Goal: Task Accomplishment & Management: Complete application form

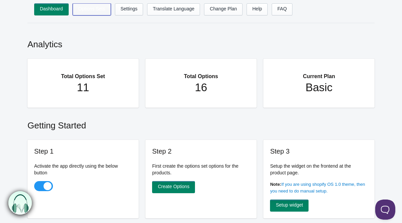
click at [96, 11] on link "Options Sets" at bounding box center [92, 9] width 38 height 12
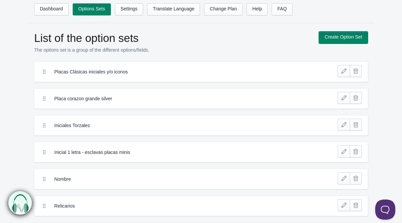
click at [356, 36] on link "Create Option Set" at bounding box center [343, 37] width 49 height 12
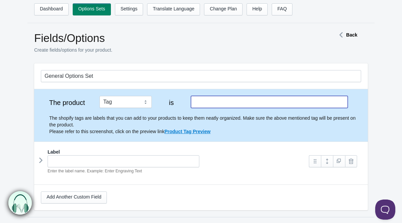
click at [257, 100] on input "text" at bounding box center [269, 102] width 157 height 12
type input "esclava"
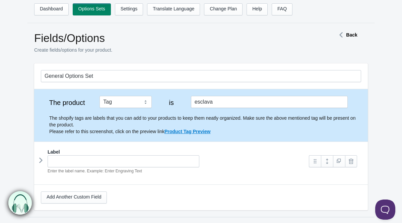
click at [369, 139] on section "General Options Set The product Tag Vendor Type URL Handle All Products is escl…" at bounding box center [200, 139] width 347 height 153
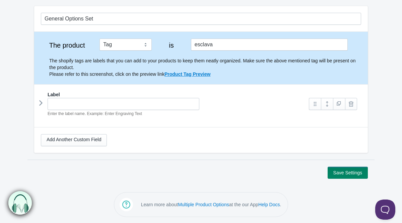
scroll to position [58, 0]
click at [41, 103] on icon at bounding box center [41, 103] width 0 height 10
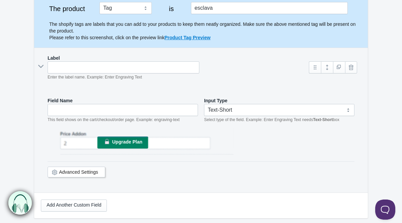
scroll to position [94, 0]
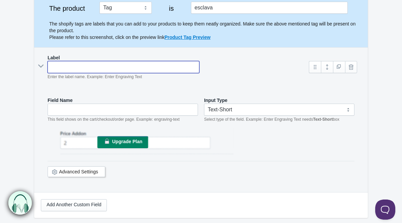
click at [99, 65] on input "text" at bounding box center [124, 67] width 152 height 12
type input "G"
type input "g"
type input "Gr"
type input "gr"
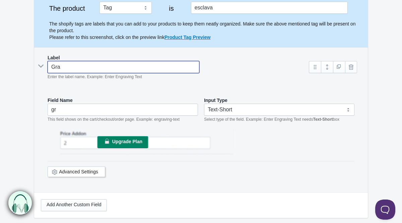
type input "Grab"
type input "grab"
type input "Graba"
type input "graba"
type input "Grabad"
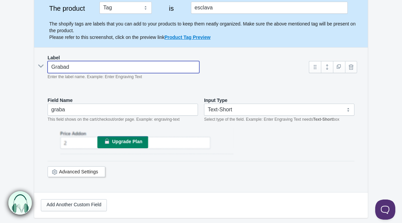
type input "grabad"
type input "Grabado"
type input "grabado"
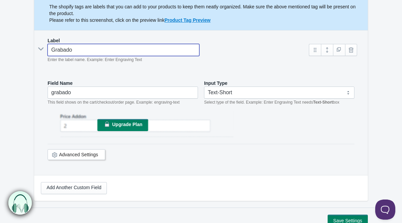
scroll to position [112, 0]
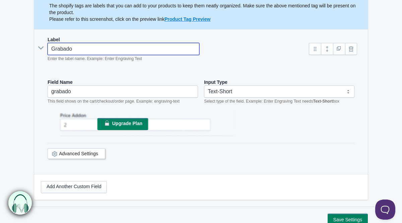
type input "Grabado"
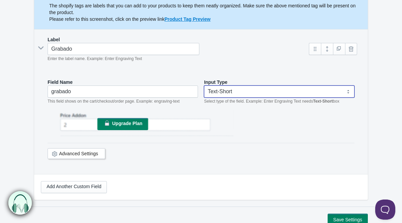
click at [234, 93] on select "Text-Short Text-Long Radio button Drop-down select Image Checkbox Datepicker" at bounding box center [279, 91] width 150 height 12
click at [204, 85] on select "Text-Short Text-Long Radio button Drop-down select Image Checkbox Datepicker" at bounding box center [279, 91] width 150 height 12
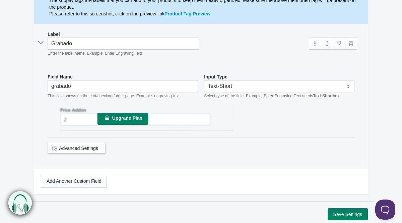
scroll to position [125, 0]
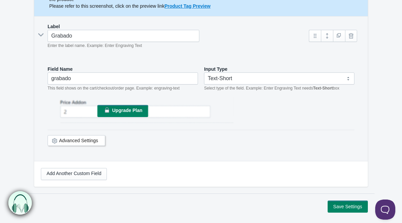
click at [65, 142] on link "Advanced Settings" at bounding box center [78, 140] width 39 height 5
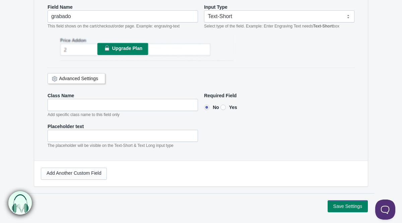
scroll to position [212, 0]
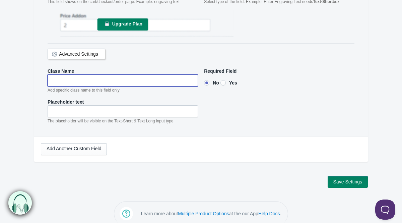
click at [79, 80] on input"] "text" at bounding box center [123, 80] width 150 height 12
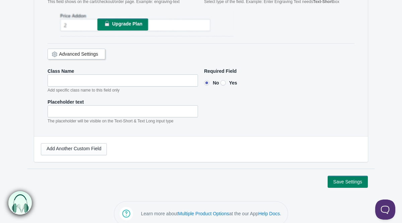
click at [224, 82] on input"] "Yes" at bounding box center [222, 82] width 5 height 5
radio input"] "true"
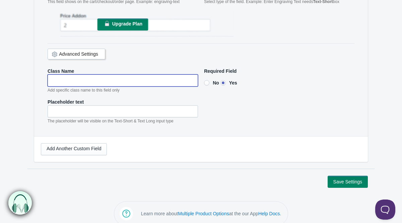
click at [119, 81] on input"] "text" at bounding box center [123, 80] width 150 height 12
type input"] "Iniciales"
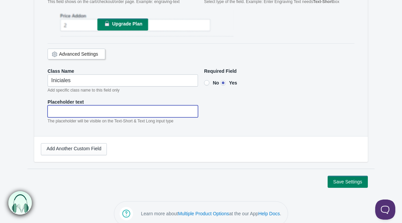
click at [113, 115] on input"] "text" at bounding box center [123, 111] width 150 height 12
type input"] "Añade las 2 Iniciales de tus pulseras."
click at [81, 111] on input"] "Añade las 2 Iniciales de tus pulseras." at bounding box center [123, 111] width 150 height 12
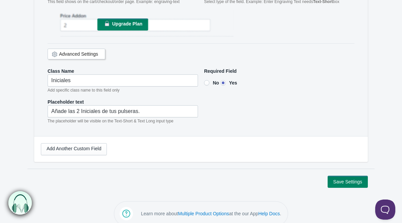
click at [28, 112] on section "General Options Set The product Tag Vendor Type URL Handle All Products is escl…" at bounding box center [200, 10] width 347 height 317
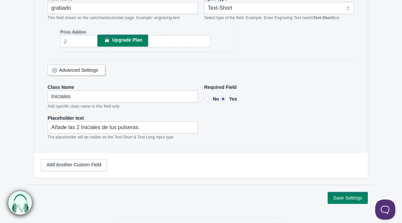
scroll to position [221, 0]
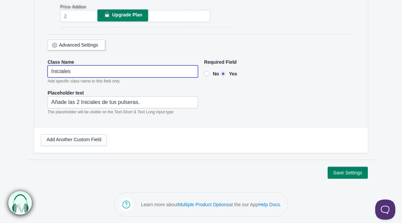
click at [103, 75] on input"] "Iniciales" at bounding box center [123, 71] width 150 height 12
type input"] "Iniciales"
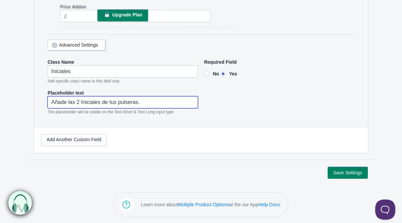
drag, startPoint x: 102, startPoint y: 103, endPoint x: 145, endPoint y: 103, distance: 42.9
click at [145, 103] on input"] "Añade las 2 Iniciales de tus pulseras." at bounding box center [123, 102] width 150 height 12
type input"] "Añade las 2 Iniciales pulsera plata."
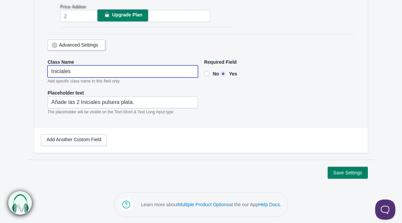
click at [130, 75] on input"] "Iniciales" at bounding box center [123, 71] width 150 height 12
click at [73, 72] on input"] "Iniciales Plata" at bounding box center [123, 71] width 150 height 12
click at [268, 120] on div "Field Name grabado This field shows on the cart/checkout/order page. Example: e…" at bounding box center [201, 45] width 320 height 164
type input"] "Iniciales Esclava Plata"
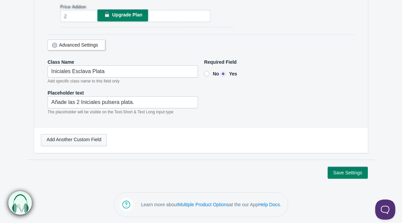
click at [80, 143] on link "Add Another Custom Field" at bounding box center [74, 140] width 66 height 12
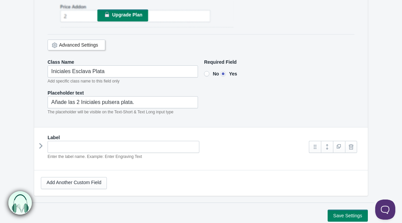
click at [41, 147] on icon at bounding box center [41, 146] width 0 height 10
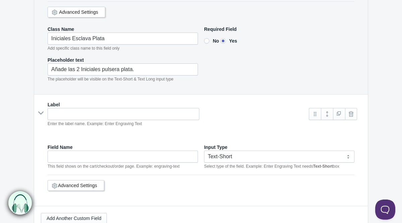
scroll to position [269, 0]
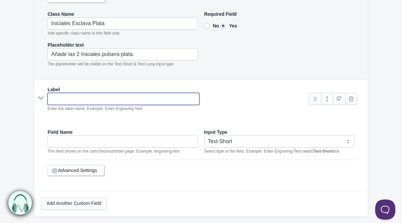
click at [70, 94] on input "text" at bounding box center [124, 99] width 152 height 12
type input "G"
type input "g"
type input "Gr"
type input "gr"
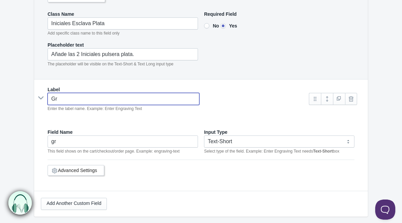
type input "Gra"
type input "gra"
type input "Graa"
type input "graa"
type input "Graad"
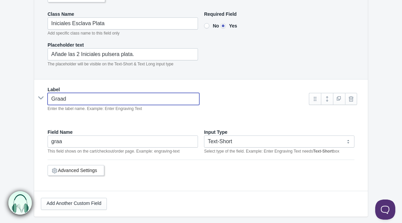
type input "graad"
type input "Graado"
type input "graado"
type input "Graad"
type input "graad"
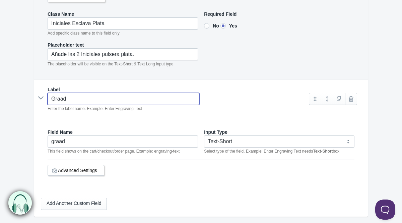
type input "Graa"
type input "graa"
type input "Gra"
type input "gra"
type input "Grab"
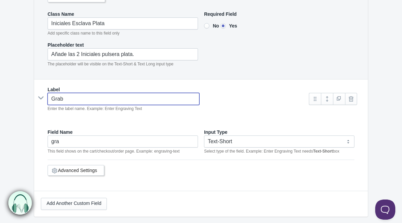
type input "grab"
type input "Graba"
type input "graba"
type input "Grabado"
type input "grabado"
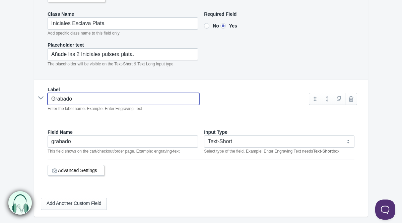
type input "Grabado"
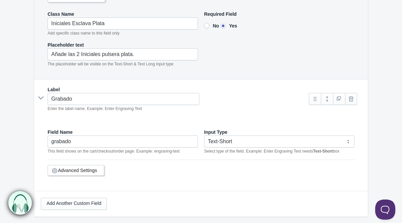
click at [23, 80] on form "General Options Set The product Tag Vendor Type URL Handle All Products is escl…" at bounding box center [201, 19] width 392 height 448
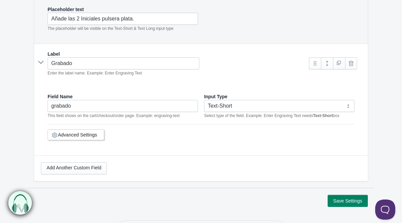
scroll to position [332, 0]
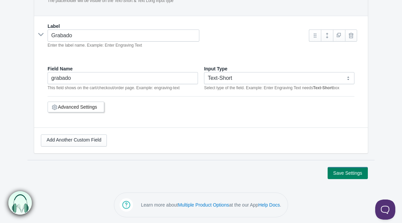
click at [62, 106] on link "Advanced Settings" at bounding box center [77, 106] width 39 height 5
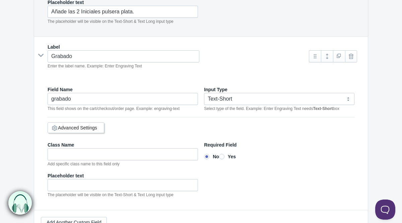
scroll to position [219, 0]
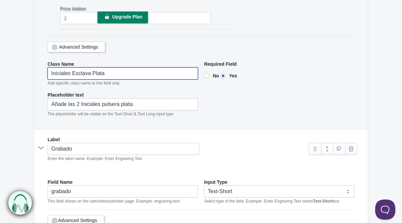
drag, startPoint x: 112, startPoint y: 71, endPoint x: 30, endPoint y: 73, distance: 82.1
click at [30, 73] on section "General Options Set The product Tag Vendor Type URL Handle All Products is escl…" at bounding box center [200, 90] width 347 height 490
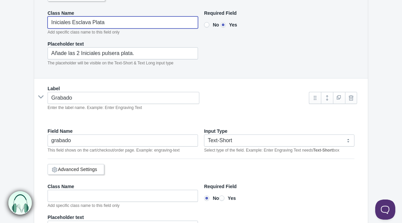
scroll to position [352, 0]
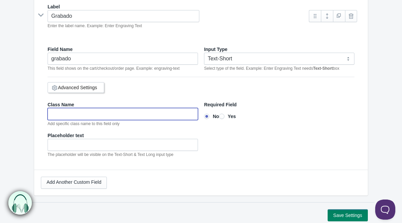
click at [63, 115] on input"] "text" at bounding box center [123, 114] width 150 height 12
paste input"] "Iniciales Esclava Plata"
click at [97, 114] on input"] "Iniciales Esclava Plata" at bounding box center [123, 114] width 150 height 12
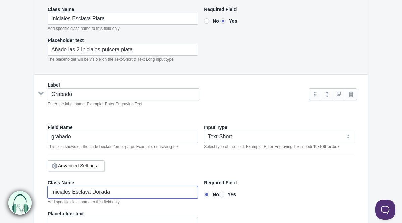
scroll to position [273, 0]
type input"] "Iniciales Esclava Dorada"
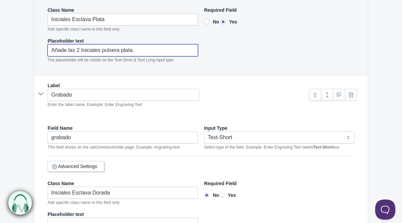
drag, startPoint x: 144, startPoint y: 48, endPoint x: 44, endPoint y: 49, distance: 99.5
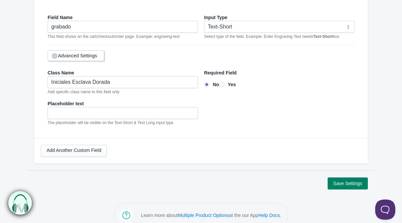
scroll to position [393, 0]
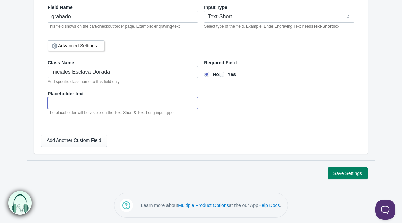
click at [54, 105] on input"] "text" at bounding box center [123, 103] width 150 height 12
paste input"] "Añade las 2 Iniciales pulsera plata."
click at [125, 102] on input"] "Añade las 2 Iniciales pulsera plata." at bounding box center [123, 103] width 150 height 12
drag, startPoint x: 101, startPoint y: 103, endPoint x: 193, endPoint y: 103, distance: 92.5
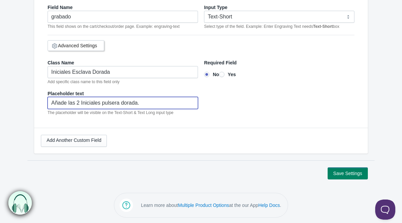
click at [193, 103] on input"] "Añade las 2 Iniciales pulsera dorada." at bounding box center [123, 103] width 150 height 12
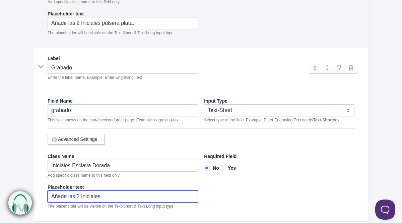
scroll to position [298, 0]
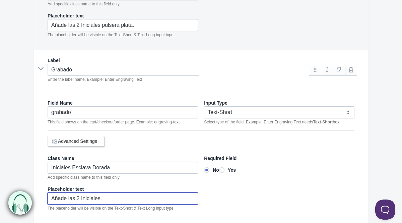
type input"] "Añade las 2 Iniciales."
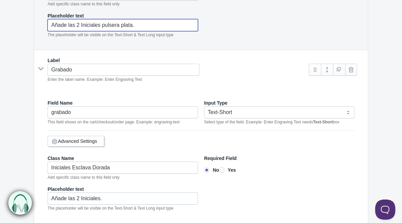
drag, startPoint x: 102, startPoint y: 24, endPoint x: 167, endPoint y: 25, distance: 65.0
click at [167, 25] on input"] "Añade las 2 Iniciales pulsera plata." at bounding box center [123, 25] width 150 height 12
type input"] "Añade las 2 Iniciales."
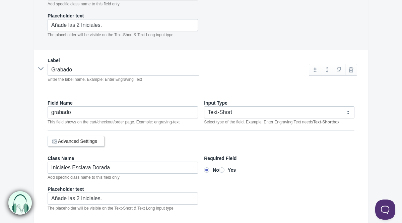
click at [10, 54] on form "General Options Set The product Tag Vendor Type URL Handle All Products is escl…" at bounding box center [201, 19] width 392 height 509
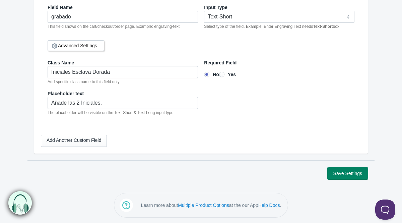
click at [340, 172] on button "Save Settings" at bounding box center [348, 173] width 40 height 12
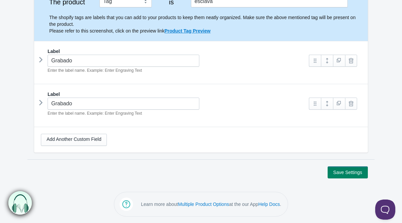
click at [38, 106] on div "Label Grabado Enter the label name. Example: Enter Engraving Text Field Name" at bounding box center [201, 103] width 334 height 38
click at [41, 99] on icon at bounding box center [41, 103] width 0 height 10
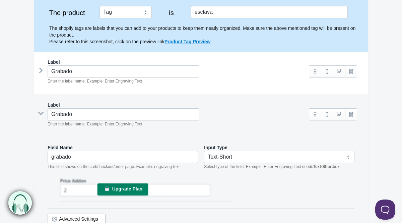
scroll to position [91, 0]
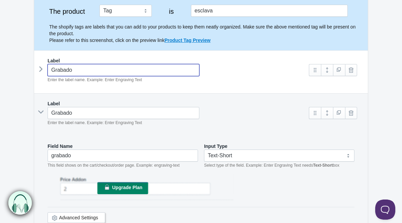
click at [94, 72] on input "Grabado" at bounding box center [124, 70] width 152 height 12
type input "Grabado"
type input "grabado-"
click at [41, 67] on icon at bounding box center [41, 69] width 0 height 10
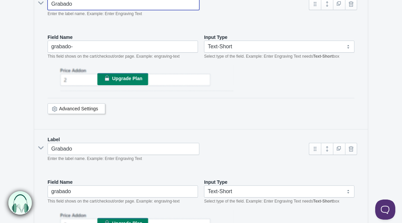
scroll to position [162, 0]
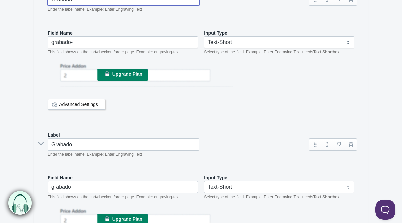
click at [87, 104] on link "Advanced Settings" at bounding box center [78, 104] width 39 height 5
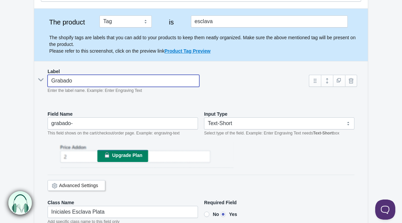
scroll to position [80, 0]
type input "Grabado P"
type input "grabado-p"
type input "Grabado Pl"
type input "grabado-pl"
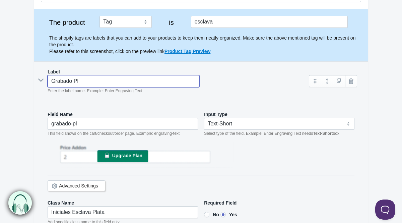
type input "Grabado Pla"
type input "grabado-pla"
type input "Grabado Plar"
type input "grabado-plar"
type input "Grabado Plara"
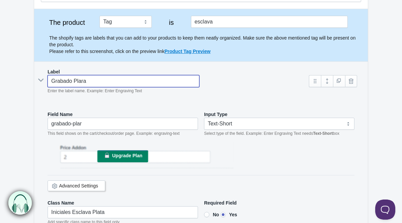
type input "grabado-plara"
type input "Grabado Plar"
type input "grabado-plar"
type input "Grabado Pla"
type input "grabado-pla"
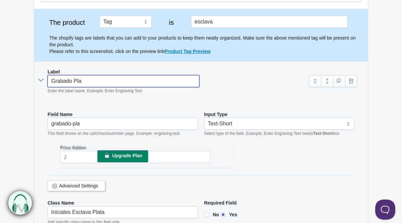
type input "Grabado Plat"
type input "grabado-plat"
type input "Grabado Plata"
type input "grabado-plata"
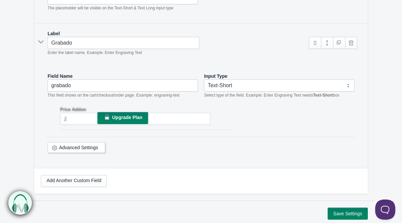
scroll to position [328, 0]
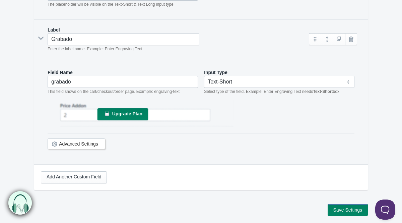
click at [72, 146] on div "Advanced Settings" at bounding box center [77, 143] width 58 height 11
click at [70, 141] on link "Advanced Settings" at bounding box center [78, 143] width 39 height 5
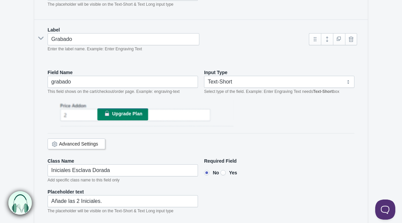
type input "Grabado Plata"
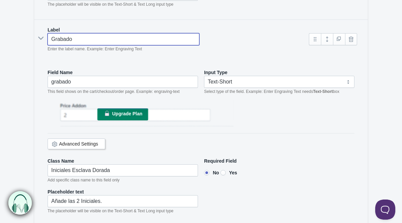
click at [108, 41] on input "Grabado" at bounding box center [124, 39] width 152 height 12
type input "Grabado"
type input "grabado-"
type input "Grabado D"
type input "grabado-d"
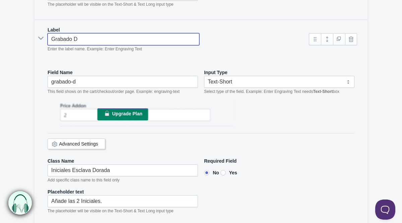
type input "Grabado Do"
type input "grabado-do"
type input "Grabado Dora"
type input "grabado-dora"
type input "Grabado Dorado"
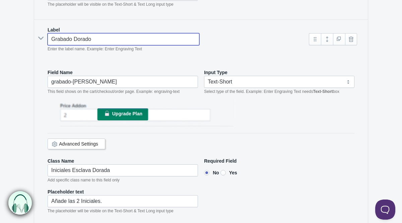
type input "grabado-dorado"
type input "Grabado Dorado"
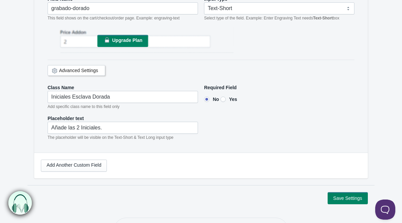
scroll to position [419, 0]
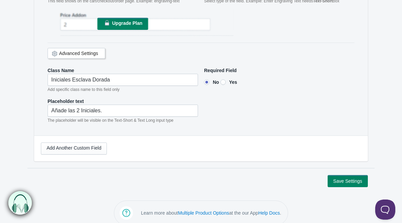
click at [224, 79] on input"] "Yes" at bounding box center [222, 81] width 5 height 5
radio input"] "true"
click at [339, 179] on button "Save Settings" at bounding box center [348, 181] width 40 height 12
